Goal: Information Seeking & Learning: Learn about a topic

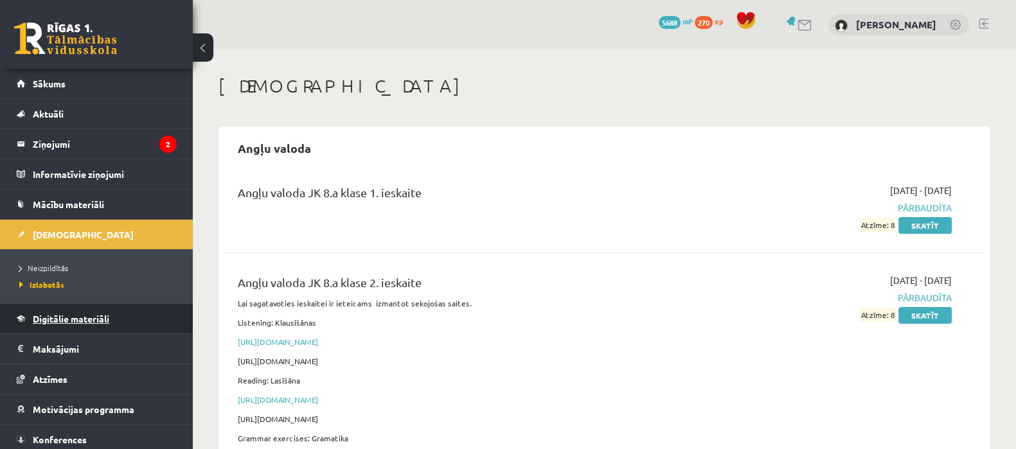
click at [57, 316] on span "Digitālie materiāli" at bounding box center [71, 319] width 76 height 12
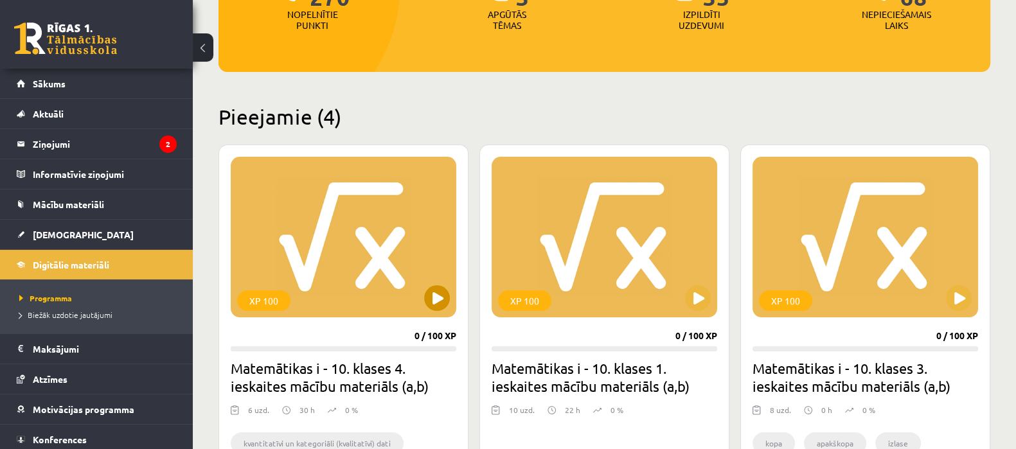
scroll to position [241, 0]
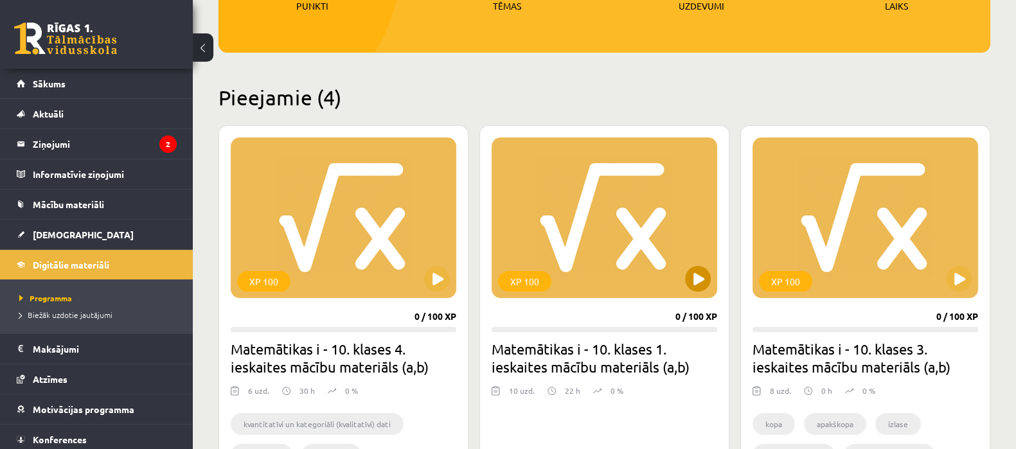
click at [606, 231] on div "XP 100" at bounding box center [605, 218] width 226 height 161
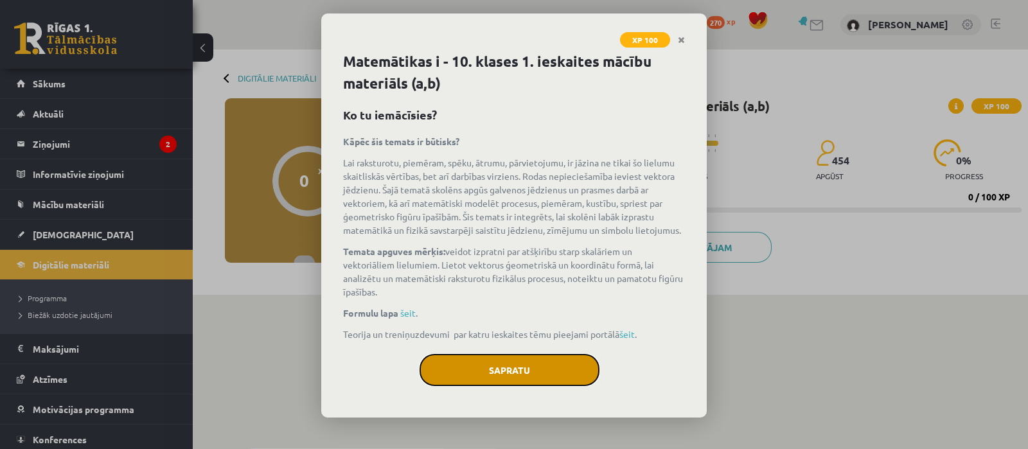
click at [494, 371] on button "Sapratu" at bounding box center [510, 370] width 180 height 32
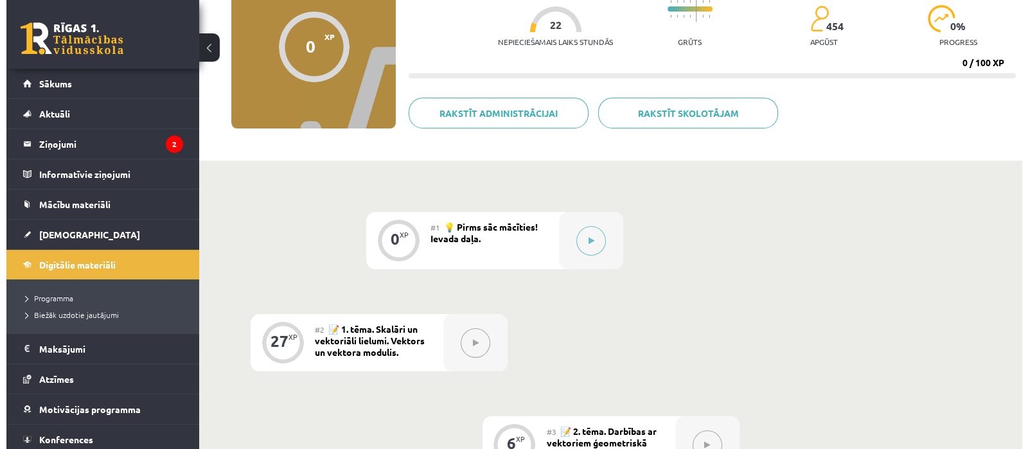
scroll to position [160, 0]
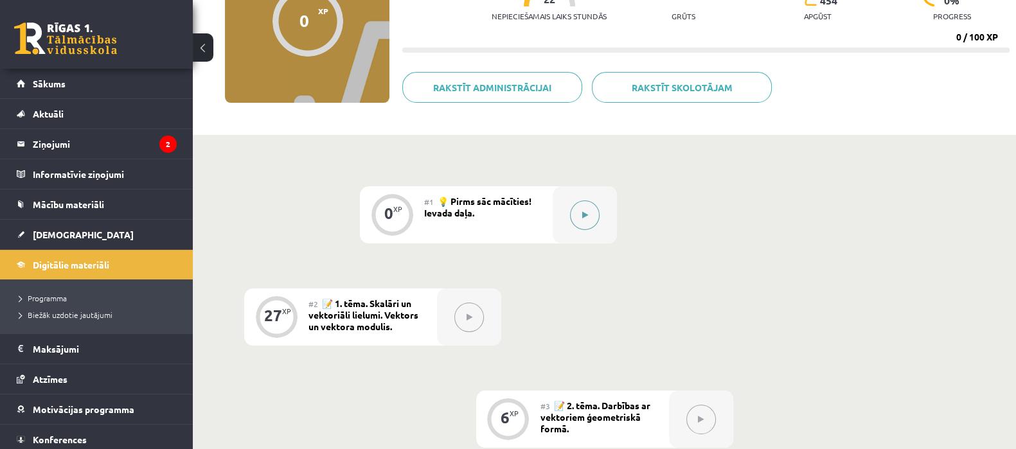
click at [583, 213] on icon at bounding box center [585, 215] width 6 height 8
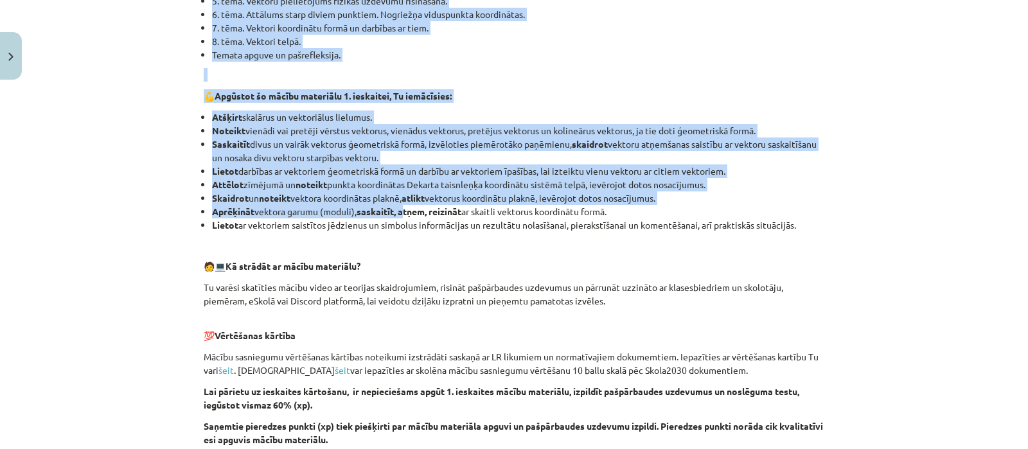
scroll to position [562, 0]
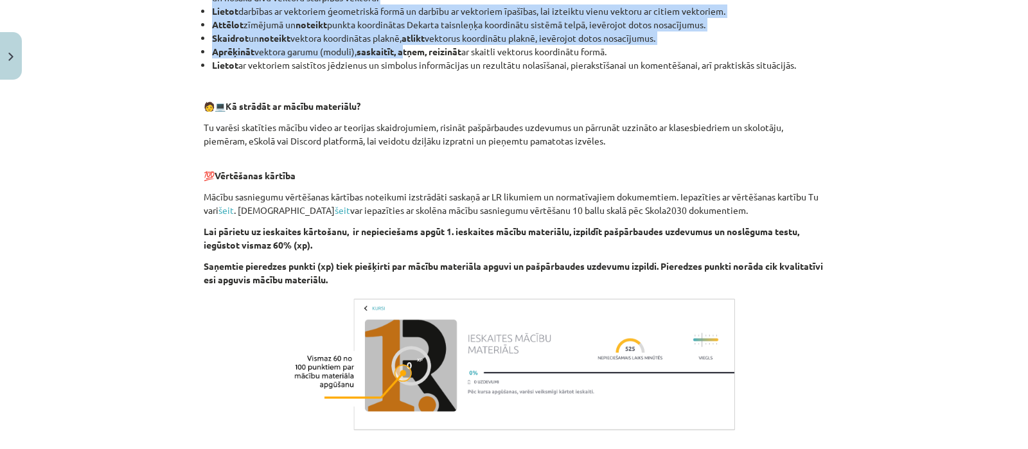
drag, startPoint x: 209, startPoint y: 76, endPoint x: 807, endPoint y: 59, distance: 598.1
click at [807, 59] on div "👋 Esi sveicināts priekšmeta Matemātika I 1. ieskaites mācību materiāla apguvē. …" at bounding box center [514, 51] width 621 height 767
copy div "Esi sveicināts priekšmeta Matemātika I 1. ieskaites mācību materiāla apguvē. Es…"
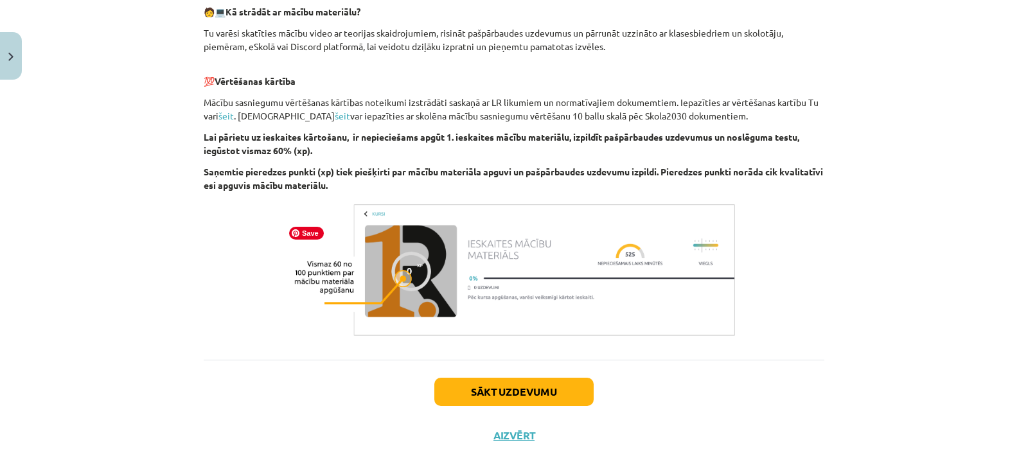
scroll to position [696, 0]
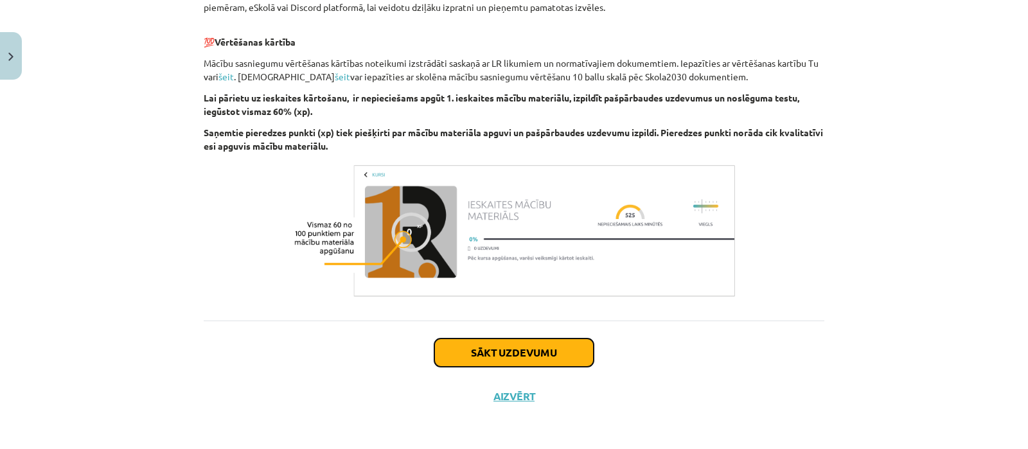
click at [510, 350] on button "Sākt uzdevumu" at bounding box center [514, 353] width 159 height 28
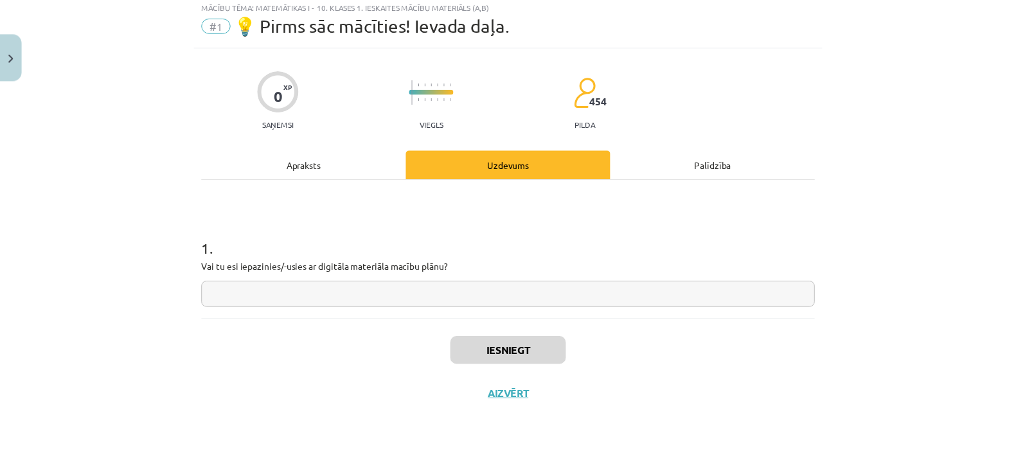
scroll to position [31, 0]
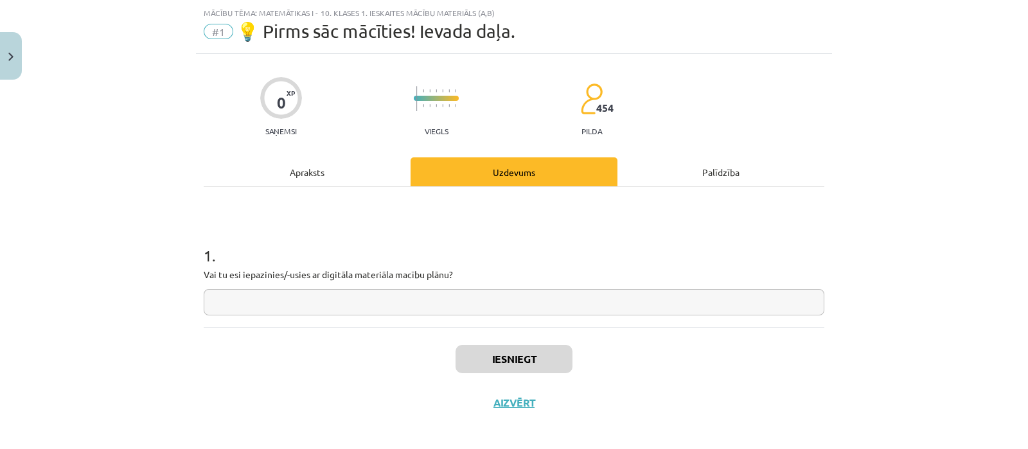
click at [513, 299] on input "text" at bounding box center [514, 302] width 621 height 26
type input "**"
click at [511, 355] on button "Iesniegt" at bounding box center [514, 359] width 117 height 28
click at [506, 400] on button "Aizvērt" at bounding box center [514, 403] width 49 height 13
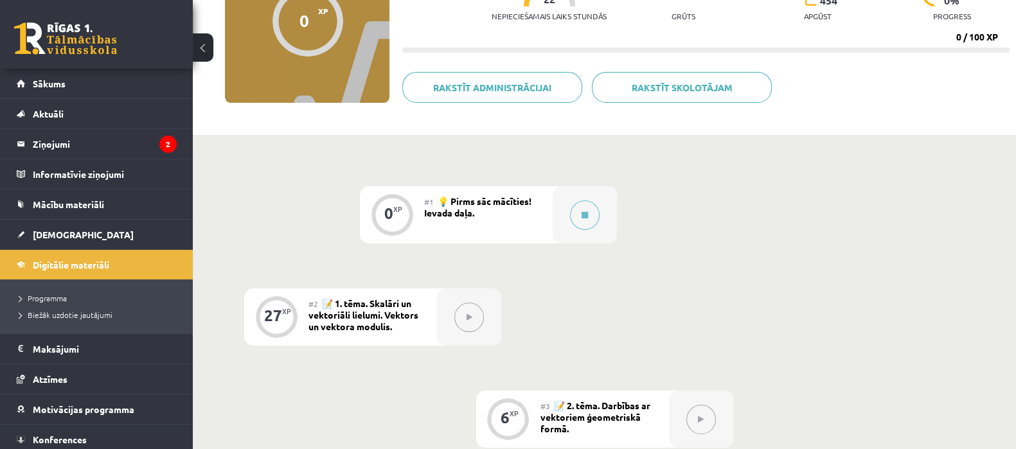
click at [331, 312] on span "📝 1. tēma. Skalāri un vektoriāli lielumi. Vektors un vektora modulis." at bounding box center [364, 315] width 110 height 35
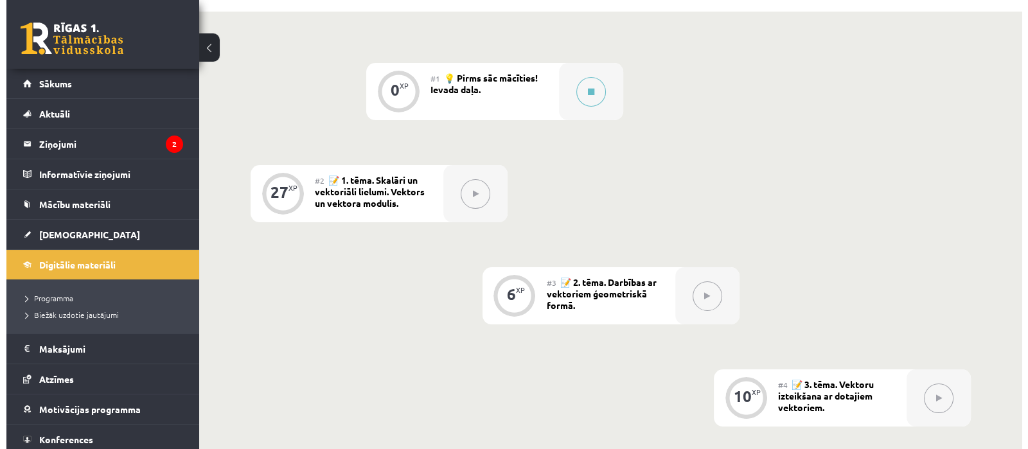
scroll to position [241, 0]
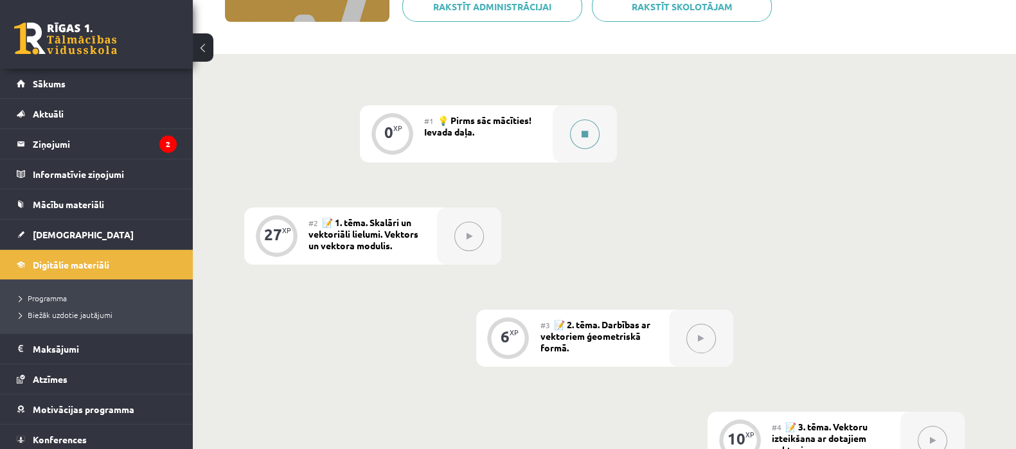
click at [583, 129] on button at bounding box center [585, 135] width 30 height 30
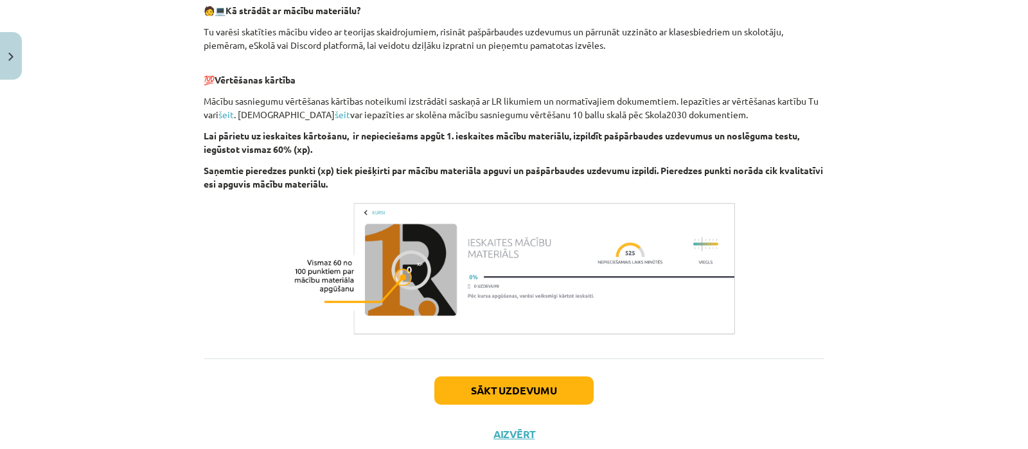
scroll to position [696, 0]
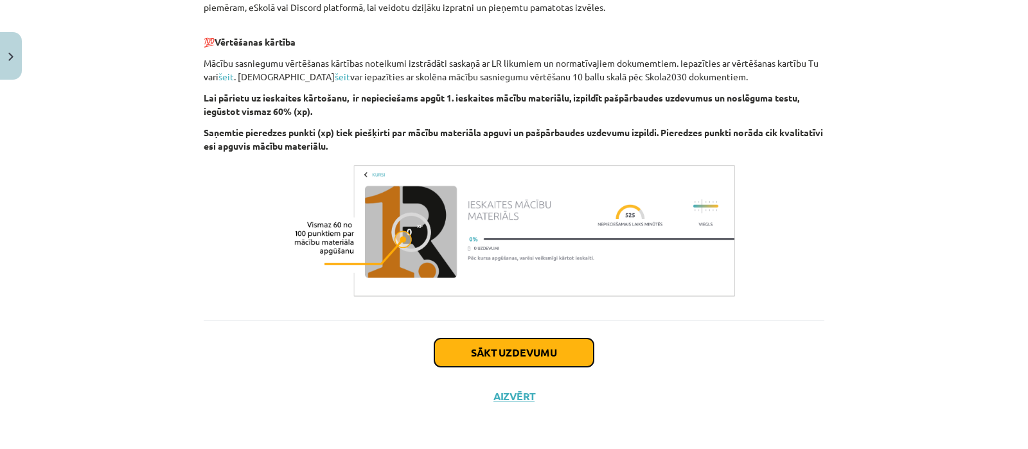
click at [501, 349] on button "Sākt uzdevumu" at bounding box center [514, 353] width 159 height 28
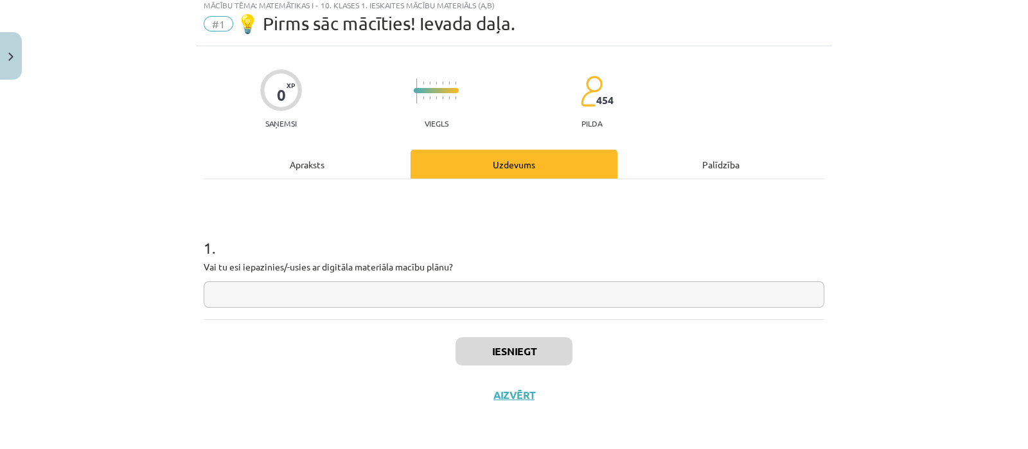
scroll to position [31, 0]
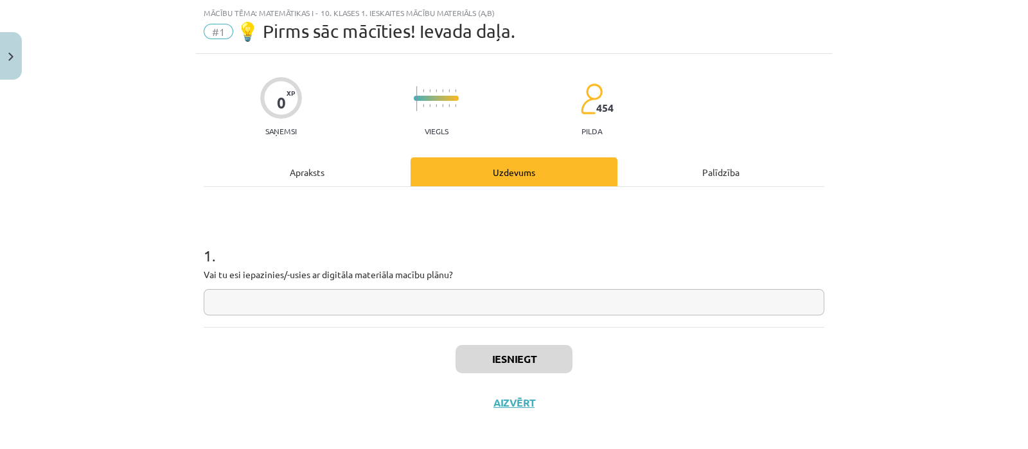
click at [463, 300] on input "text" at bounding box center [514, 302] width 621 height 26
type input "**"
click at [486, 352] on button "Iesniegt" at bounding box center [514, 359] width 117 height 28
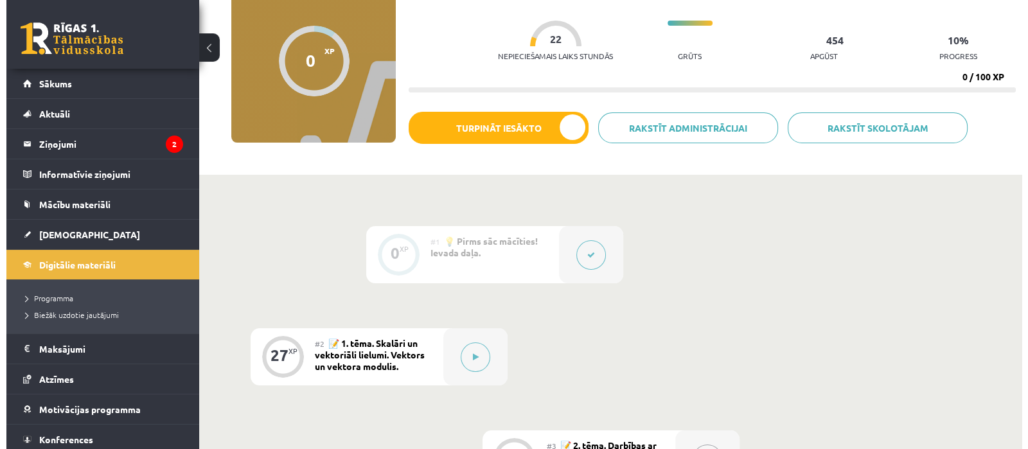
scroll to position [241, 0]
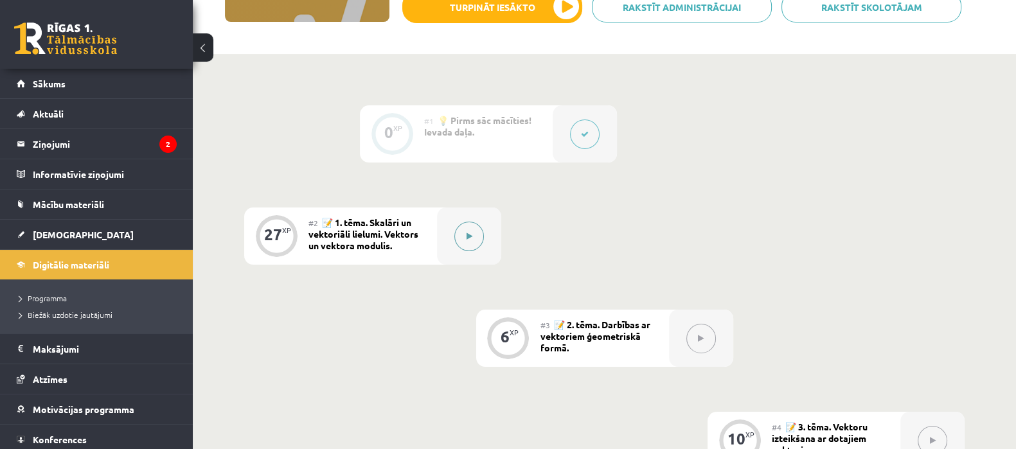
click at [465, 233] on button at bounding box center [469, 237] width 30 height 30
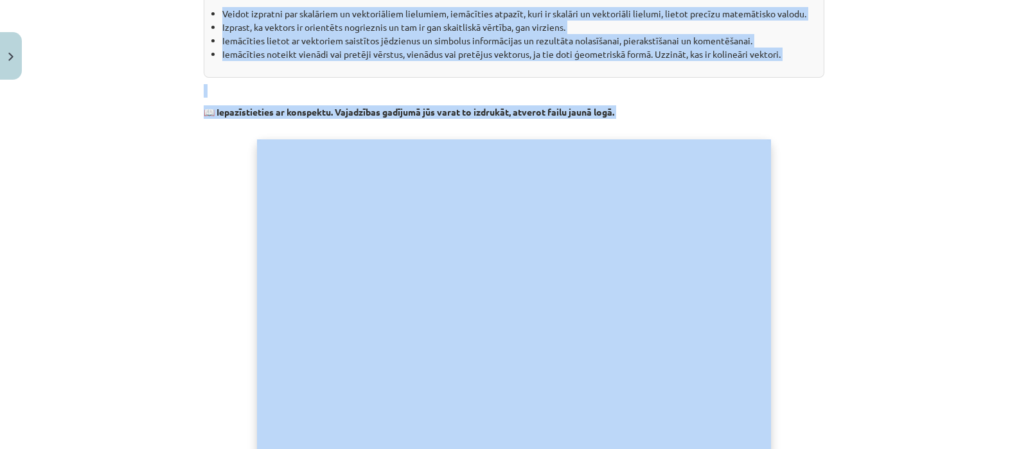
scroll to position [321, 0]
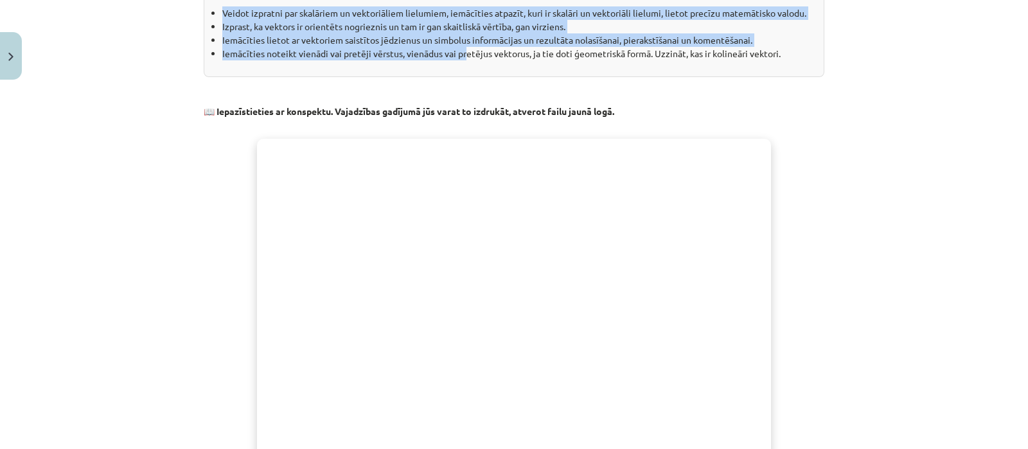
drag, startPoint x: 315, startPoint y: 255, endPoint x: 460, endPoint y: 55, distance: 247.3
click at [460, 55] on div "Skalāri un vektoriāli lielumi. Vektors un vektora modulis. 💡 Materiāls tev palī…" at bounding box center [514, 270] width 621 height 722
click at [620, 33] on li "Iemācīties lietot ar vektoriem saistītos jēdzienus un simbolus informācijas un …" at bounding box center [518, 39] width 592 height 13
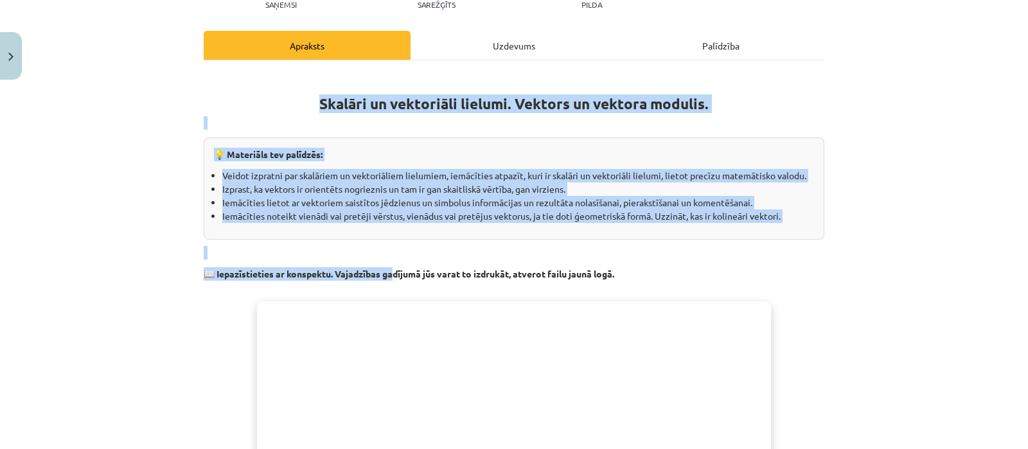
scroll to position [160, 0]
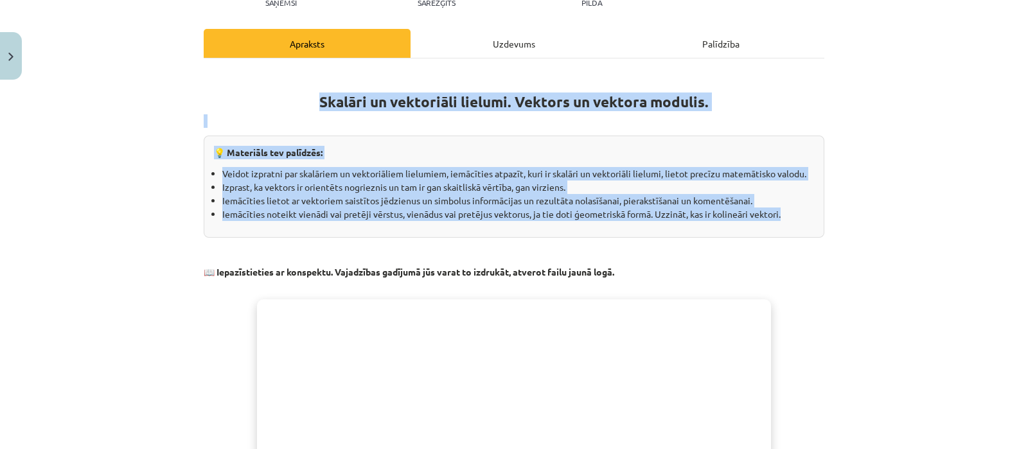
drag, startPoint x: 316, startPoint y: 258, endPoint x: 795, endPoint y: 215, distance: 480.2
click at [795, 215] on div "Skalāri un vektoriāli lielumi. Vektors un vektora modulis. 💡 Materiāls tev palī…" at bounding box center [514, 431] width 621 height 722
copy div "Skalāri un vektoriāli lielumi. Vektors un vektora modulis. 💡 Materiāls tev palī…"
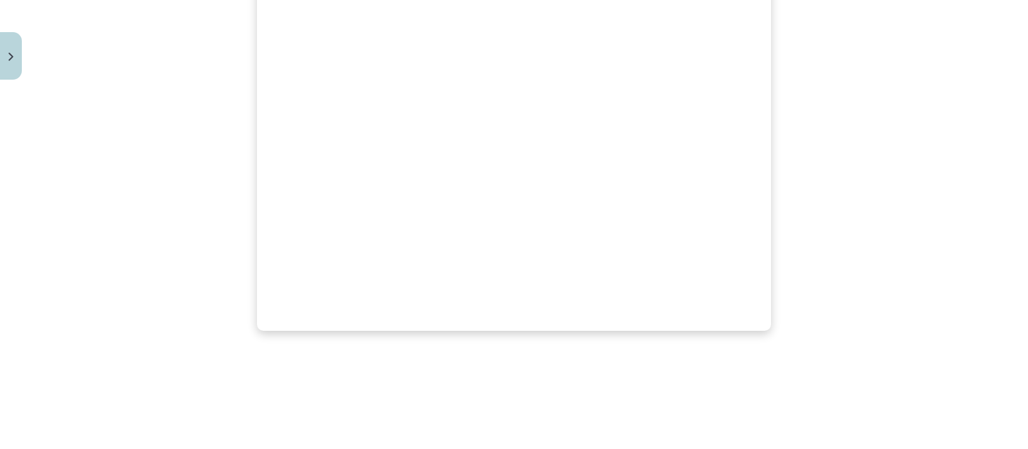
scroll to position [489, 0]
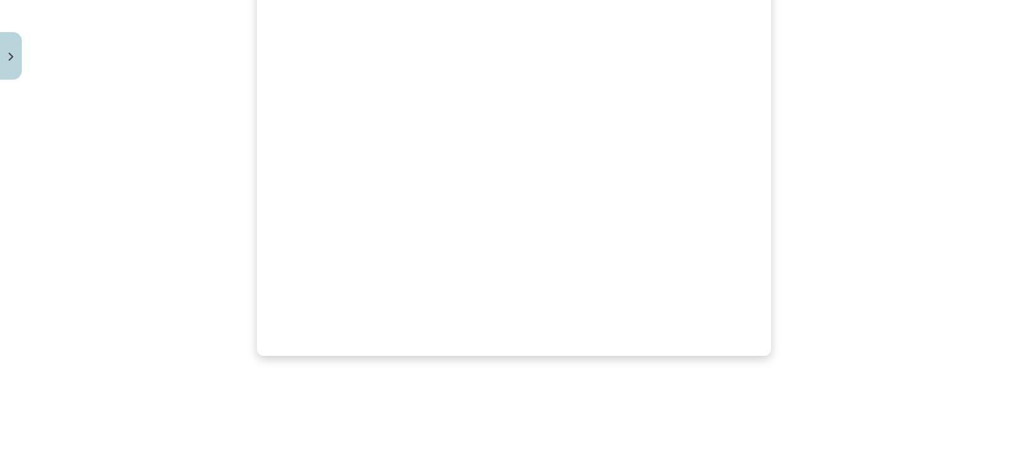
copy div "Skalāri un vektoriāli lielumi. Vektors un vektora modulis. 💡 Materiāls tev palī…"
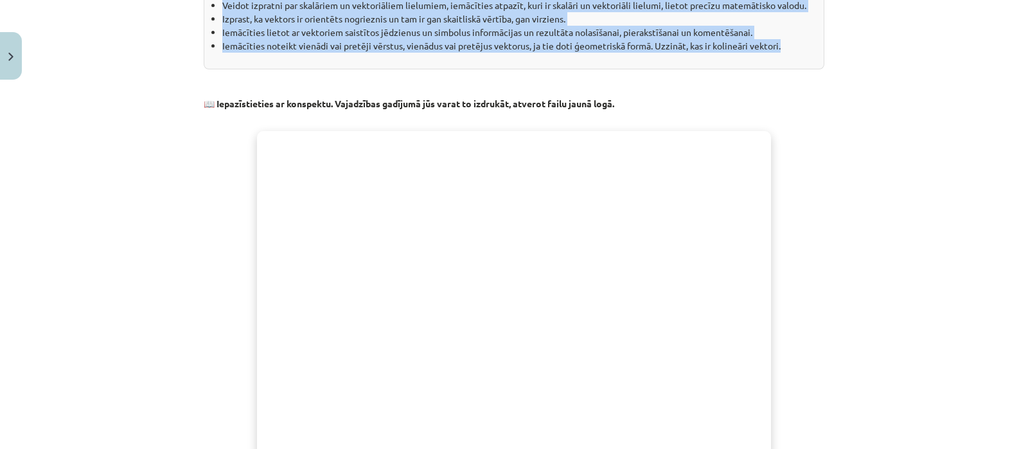
scroll to position [409, 0]
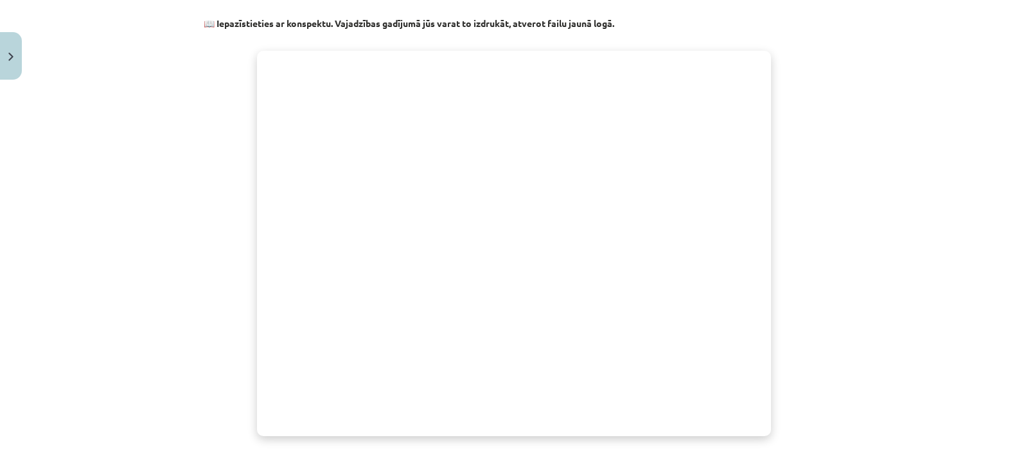
copy div "Skalāri un vektoriāli lielumi. Vektors un vektora modulis. 💡 Materiāls tev palī…"
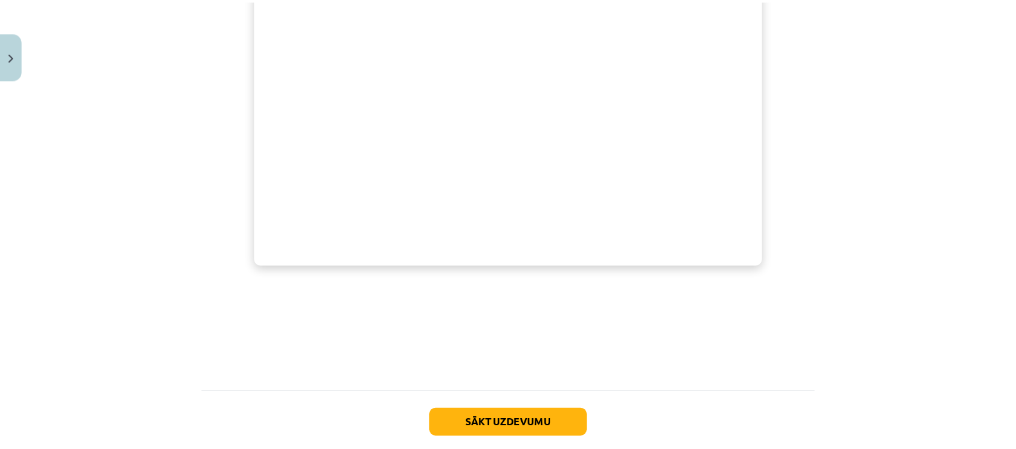
scroll to position [650, 0]
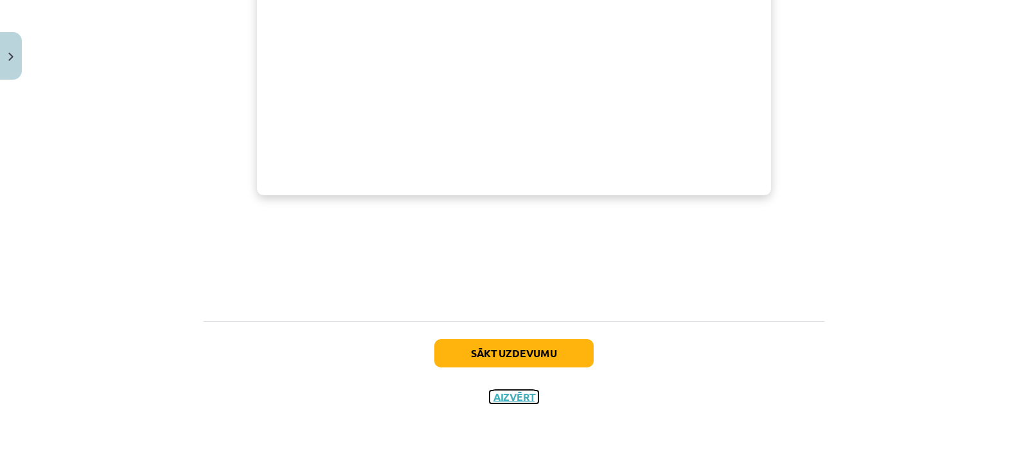
click at [498, 393] on button "Aizvērt" at bounding box center [514, 397] width 49 height 13
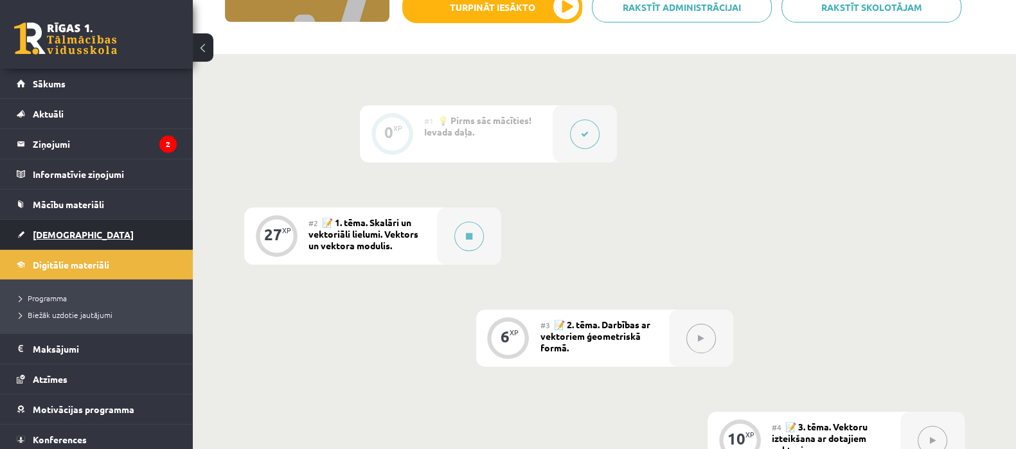
click at [67, 235] on span "[DEMOGRAPHIC_DATA]" at bounding box center [83, 235] width 101 height 12
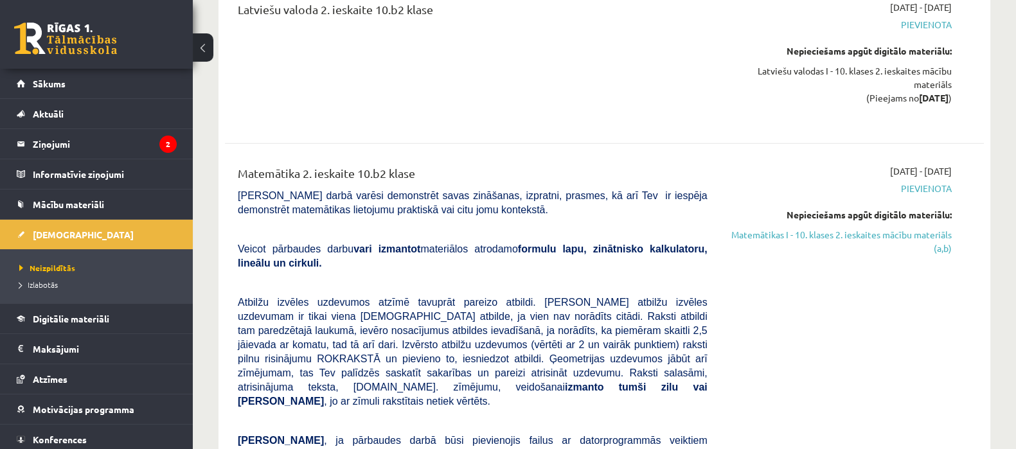
scroll to position [4579, 0]
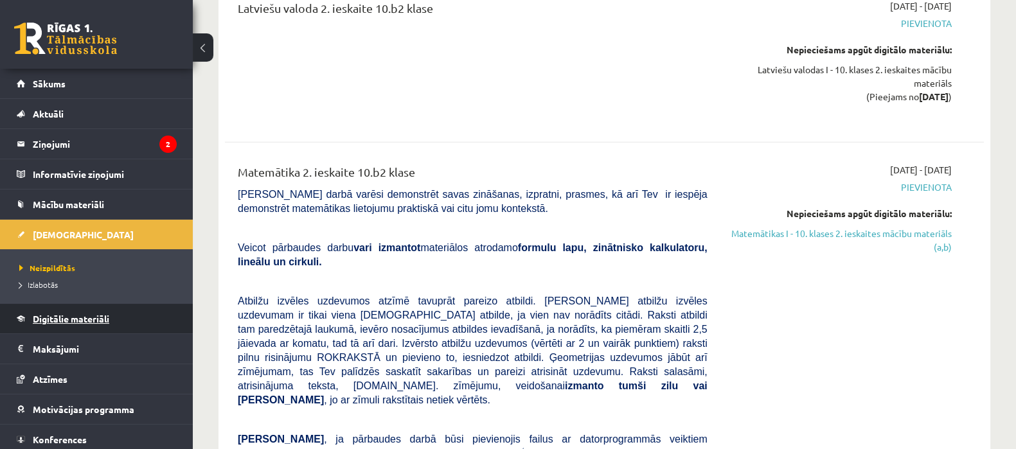
click at [98, 318] on span "Digitālie materiāli" at bounding box center [71, 319] width 76 height 12
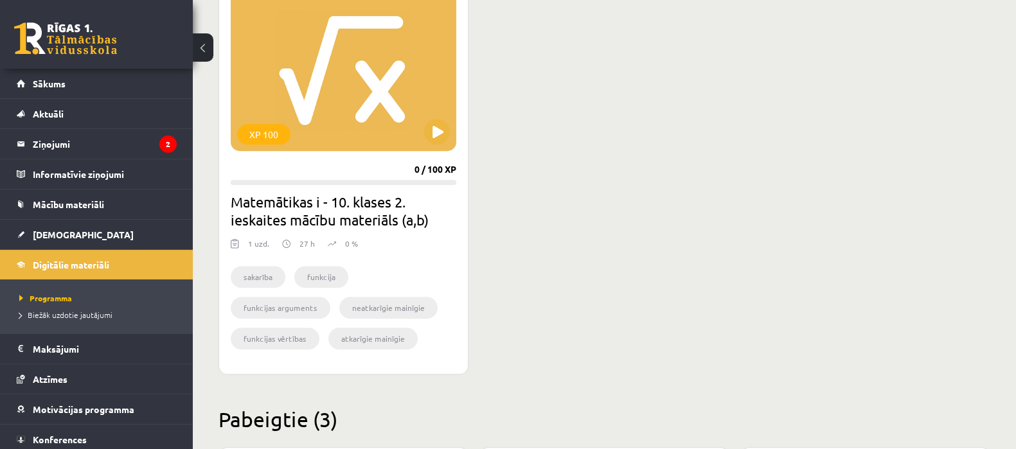
scroll to position [813, 0]
